Goal: Information Seeking & Learning: Learn about a topic

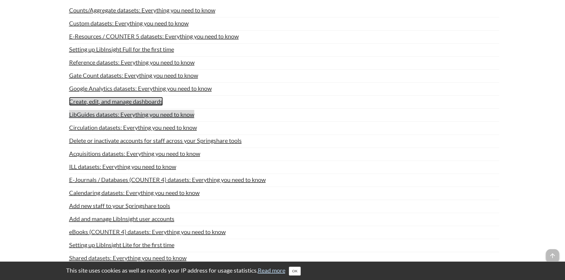
scroll to position [2156, 0]
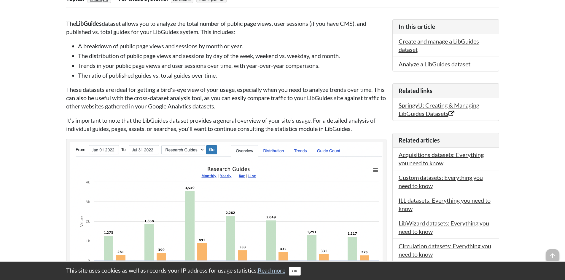
scroll to position [148, 0]
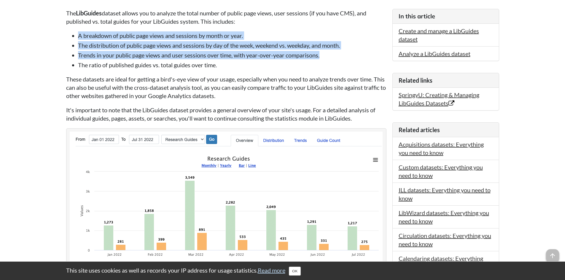
drag, startPoint x: 76, startPoint y: 31, endPoint x: 346, endPoint y: 52, distance: 271.0
click at [346, 52] on ul "A breakdown of public page views and sessions by month or year. The distributio…" at bounding box center [226, 50] width 320 height 38
click at [303, 53] on li "Trends in your public page views and user sessions over time, with year-over-ye…" at bounding box center [232, 55] width 309 height 8
click at [175, 41] on ul "A breakdown of public page views and sessions by month or year. The distributio…" at bounding box center [226, 50] width 320 height 38
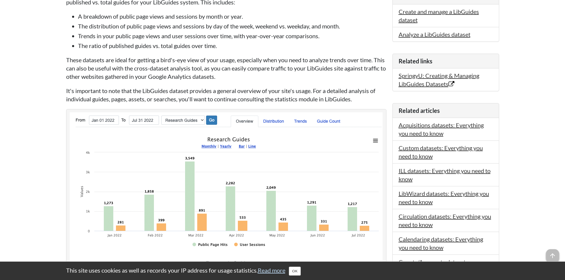
scroll to position [178, 0]
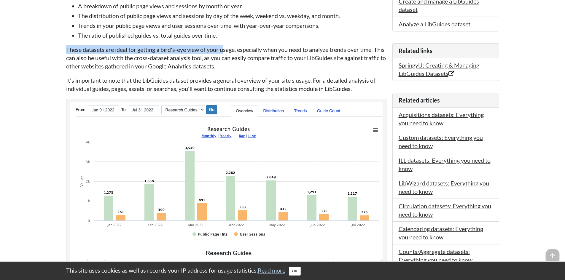
drag, startPoint x: 56, startPoint y: 50, endPoint x: 218, endPoint y: 53, distance: 162.3
click at [218, 53] on p "These datasets are ideal for getting a bird's-eye view of your usage, especiall…" at bounding box center [226, 57] width 320 height 25
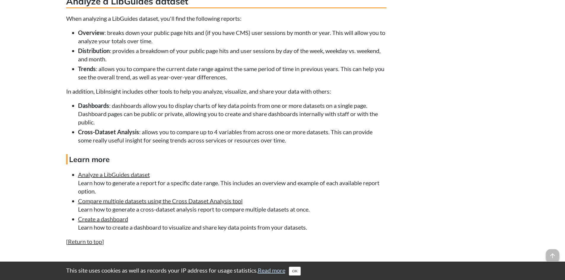
scroll to position [801, 0]
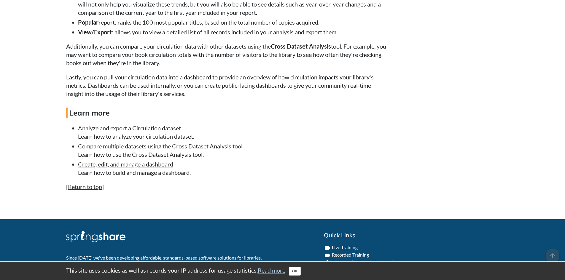
scroll to position [1184, 0]
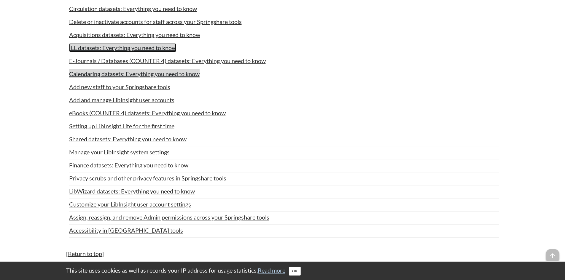
scroll to position [2275, 0]
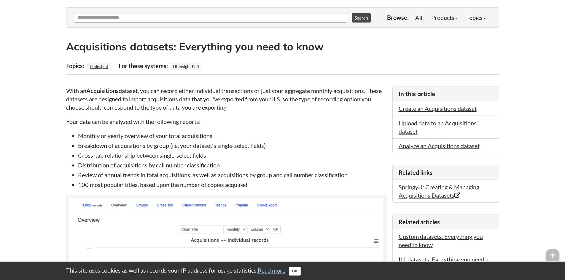
scroll to position [89, 0]
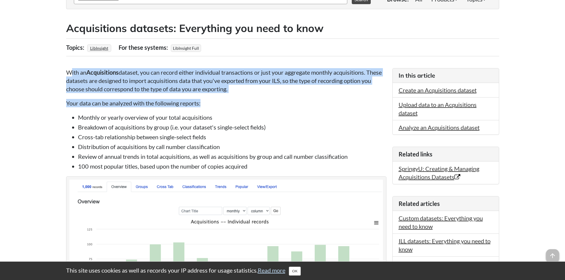
drag, startPoint x: 71, startPoint y: 73, endPoint x: 295, endPoint y: 104, distance: 226.1
click at [295, 104] on p "Your data can be analyzed with the following reports:" at bounding box center [226, 103] width 320 height 8
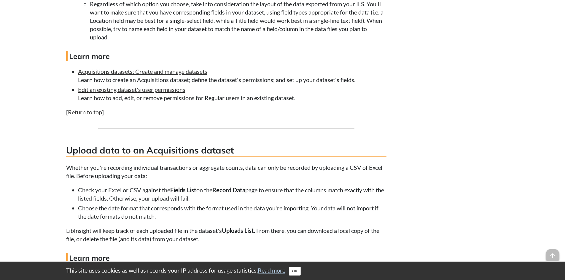
scroll to position [920, 0]
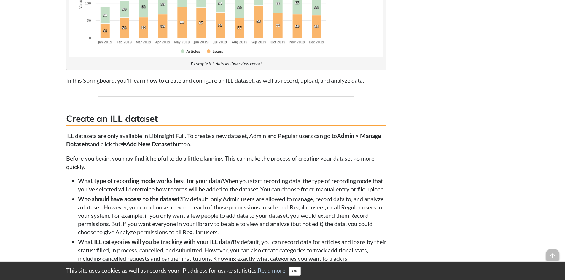
scroll to position [475, 0]
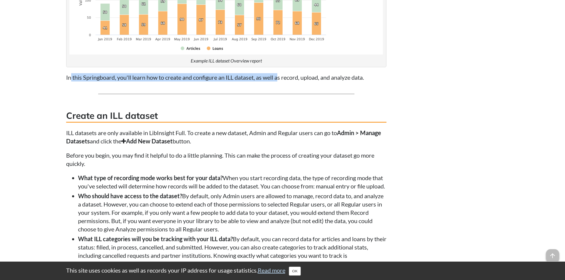
drag, startPoint x: 70, startPoint y: 78, endPoint x: 279, endPoint y: 74, distance: 209.5
click at [279, 74] on p "In this Springboard, you'll learn how to create and configure an ILL dataset, a…" at bounding box center [226, 77] width 320 height 8
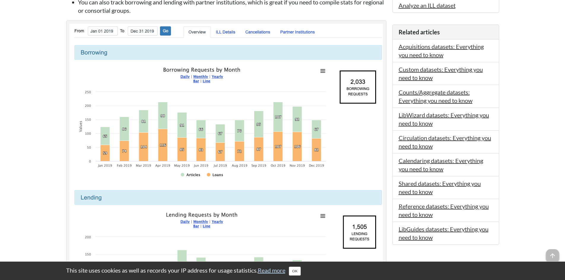
scroll to position [91, 0]
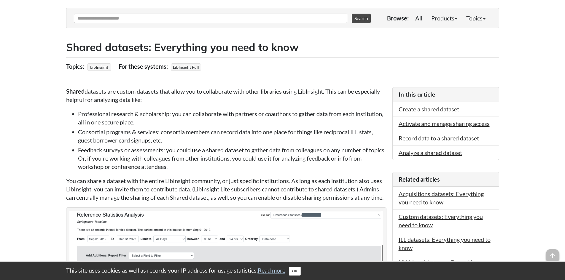
scroll to position [89, 0]
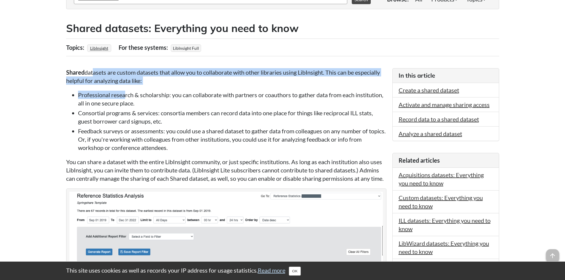
drag, startPoint x: 93, startPoint y: 75, endPoint x: 126, endPoint y: 90, distance: 36.1
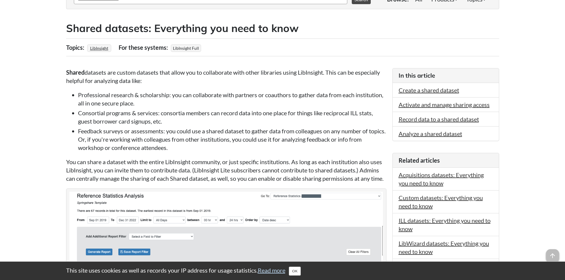
click at [130, 100] on li "Professional research & scholarship: you can collaborate with partners or coaut…" at bounding box center [232, 99] width 309 height 17
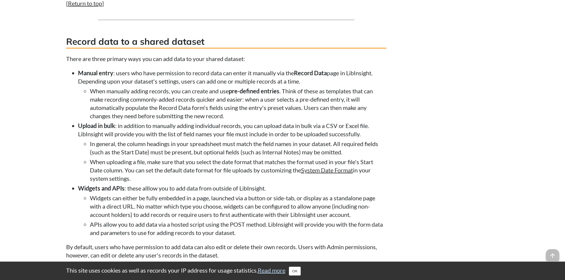
scroll to position [1188, 0]
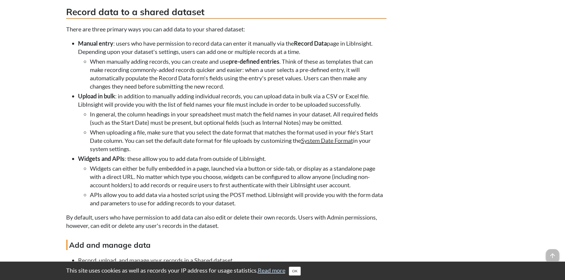
drag, startPoint x: 77, startPoint y: 57, endPoint x: 348, endPoint y: 72, distance: 272.2
click at [348, 71] on ul "Manual entry : users who have permission to record data can enter it manually v…" at bounding box center [226, 123] width 320 height 168
click at [348, 72] on li "Manual entry : users who have permission to record data can enter it manually v…" at bounding box center [232, 64] width 309 height 51
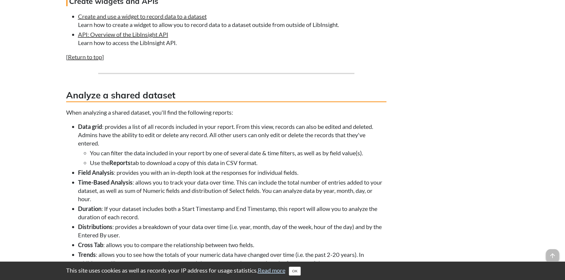
scroll to position [1544, 0]
